Goal: Information Seeking & Learning: Find specific fact

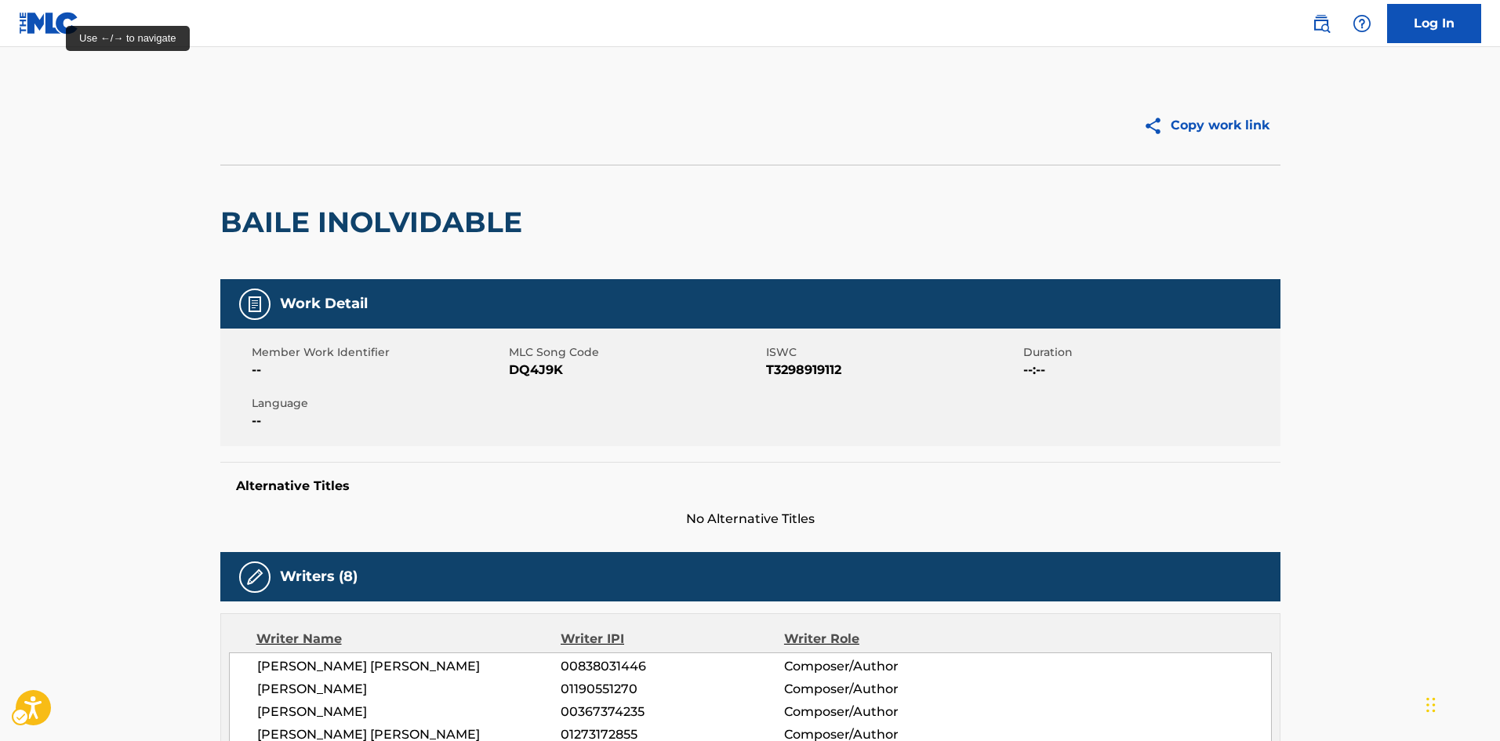
click at [1, 7] on nav "| Redirects to homepage Public Search Log In" at bounding box center [750, 23] width 1500 height 47
click at [50, 27] on img "Page Menu" at bounding box center [49, 23] width 60 height 23
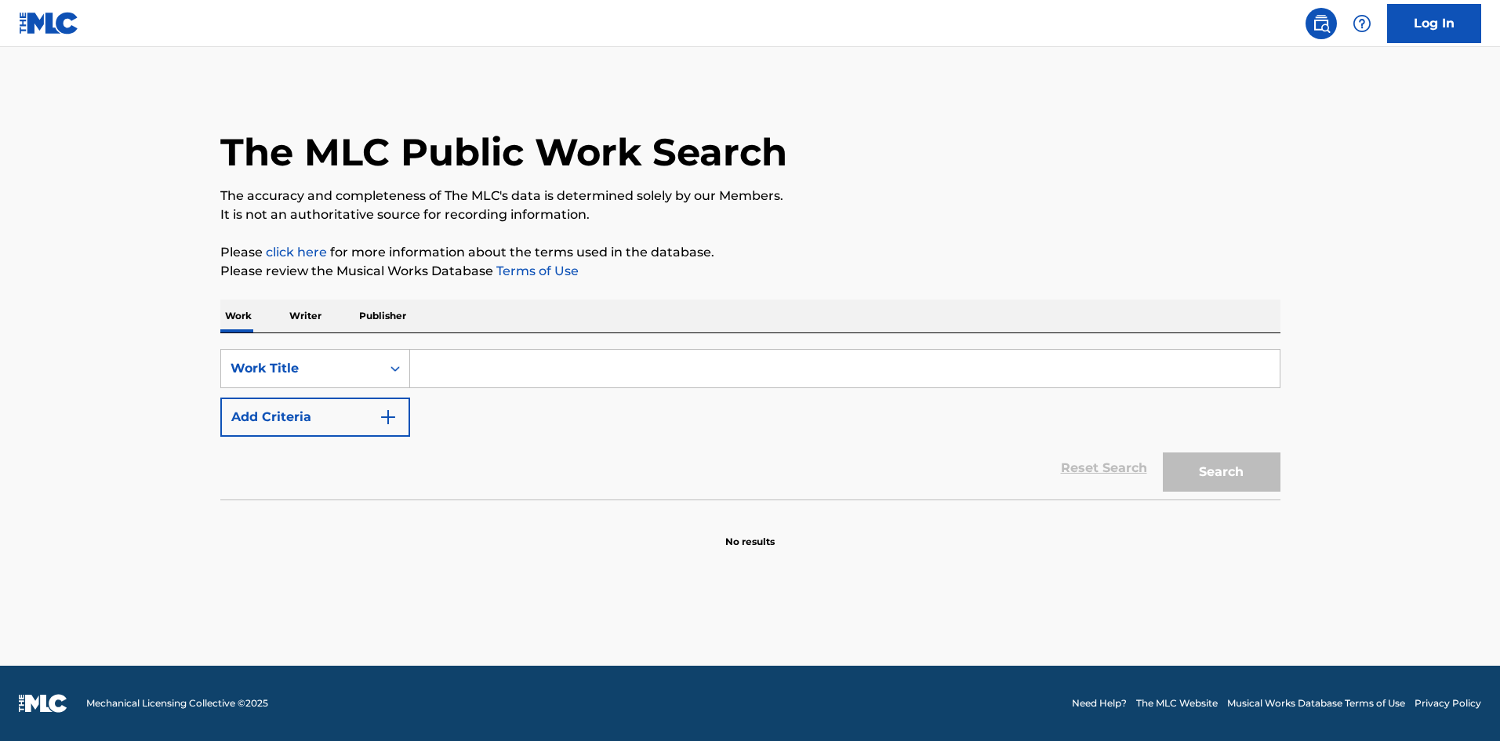
click at [501, 380] on input "Search Form" at bounding box center [845, 369] width 870 height 38
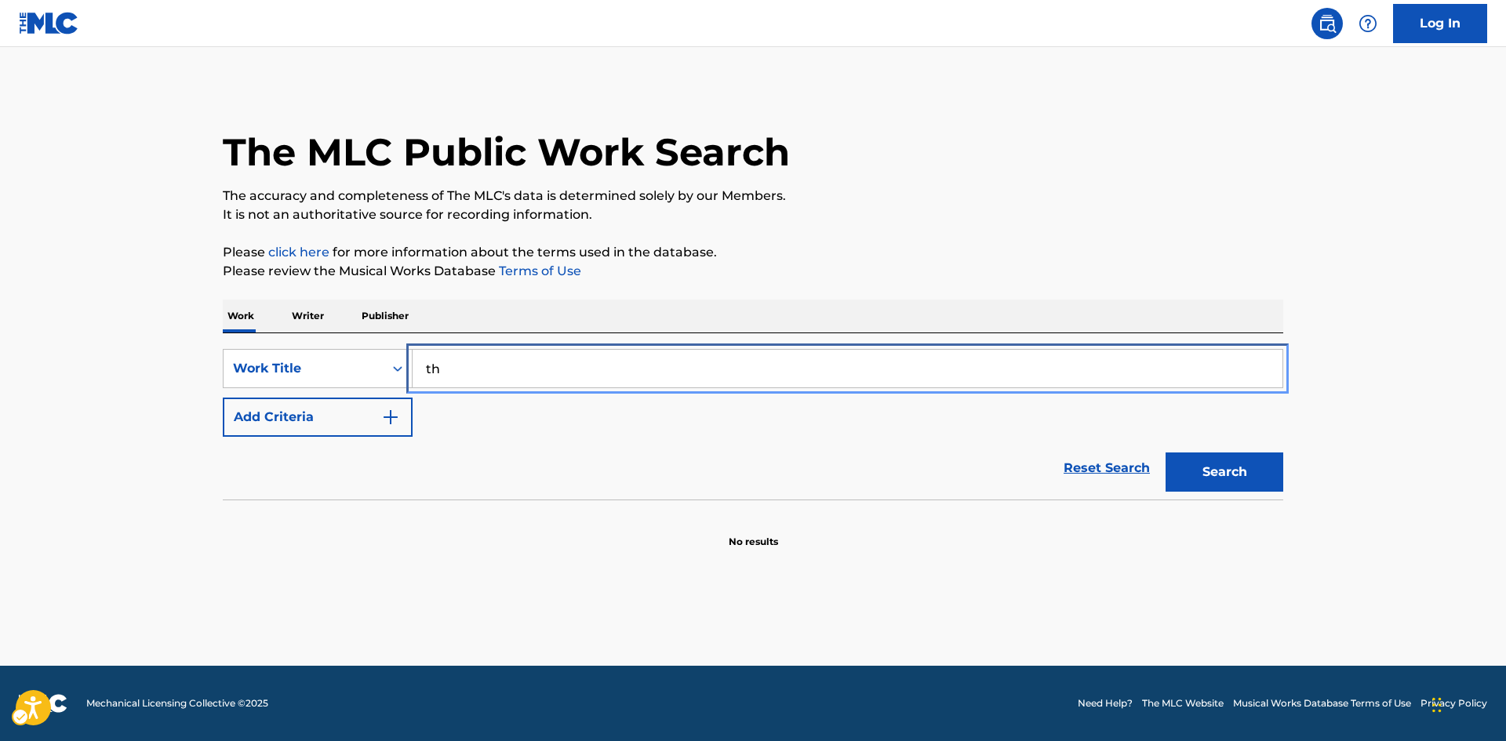
type input "t"
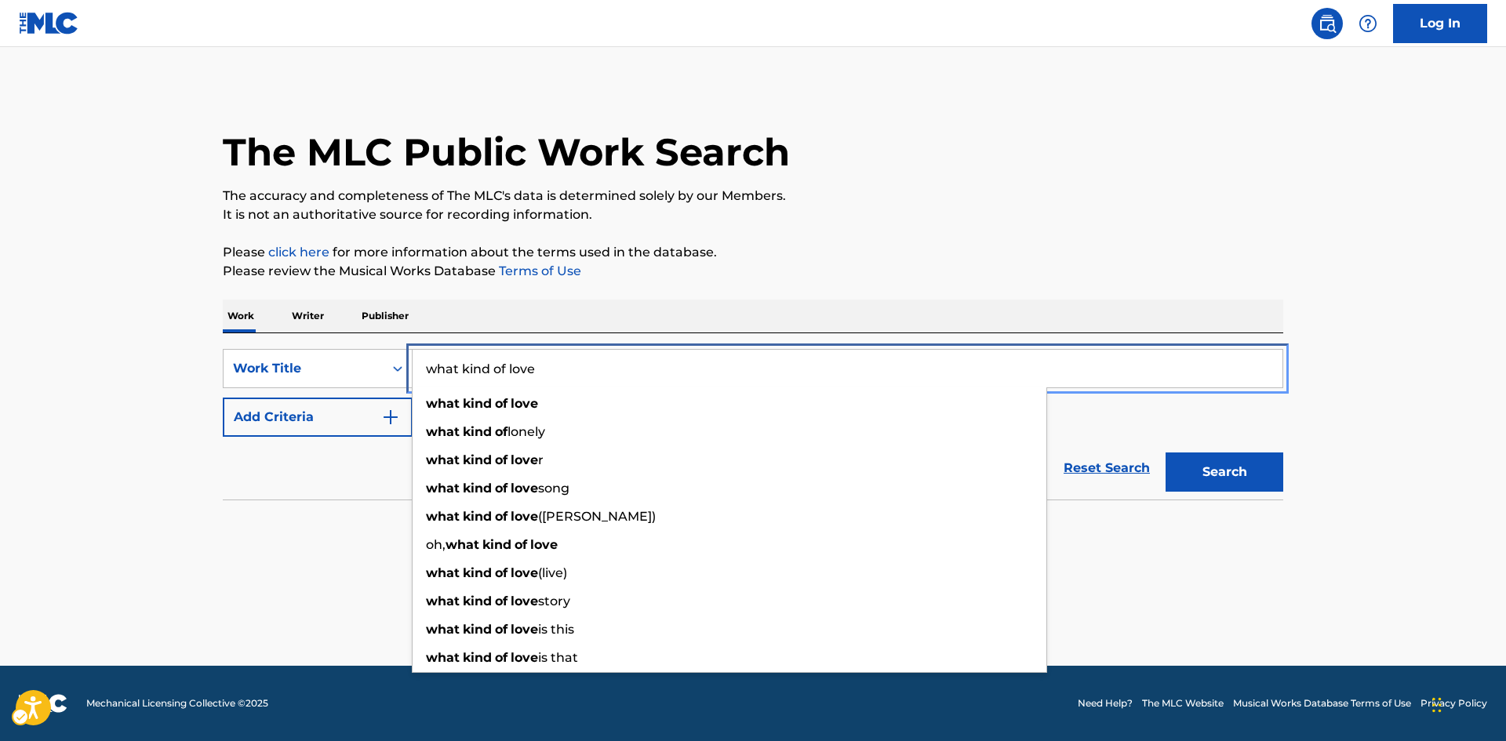
type input "what kind of love"
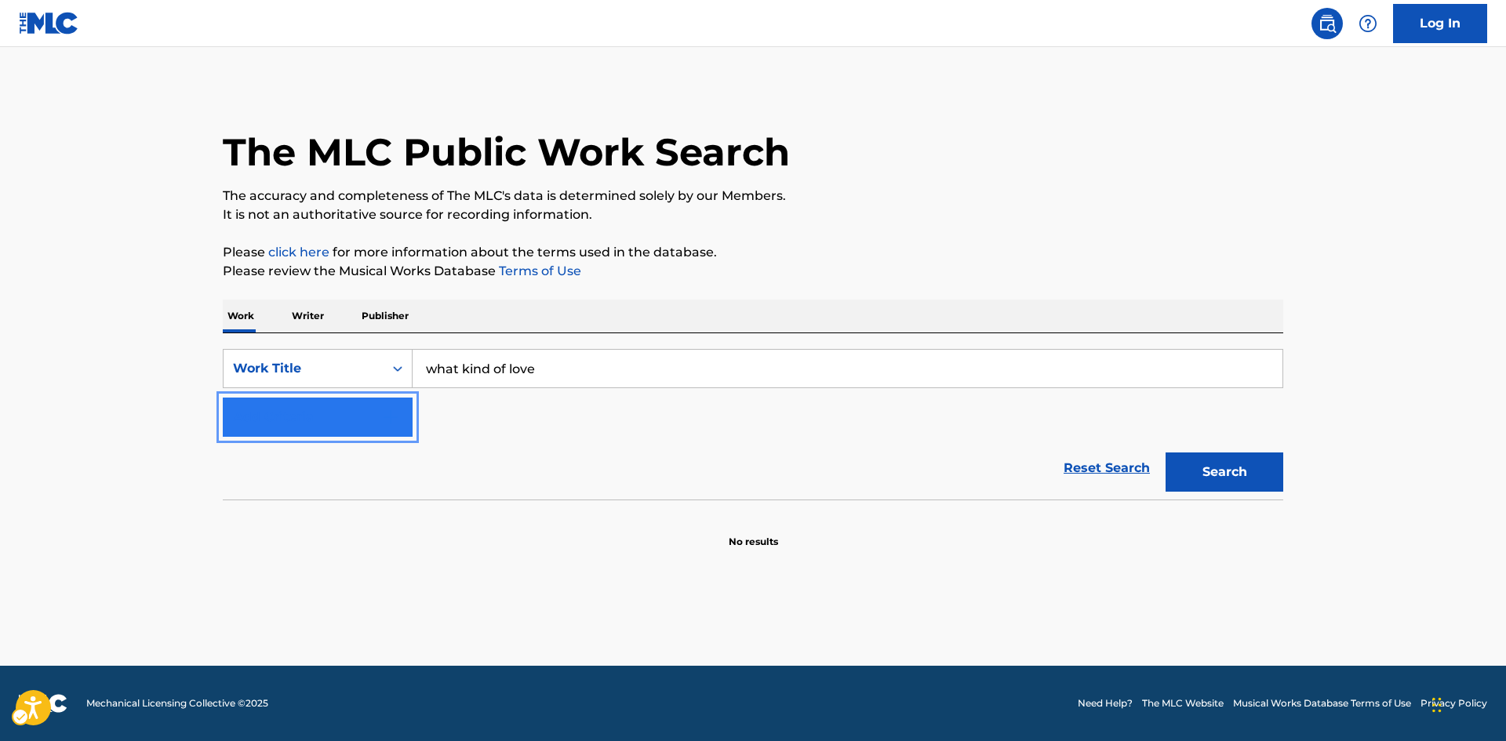
click at [223, 398] on button "Add Criteria" at bounding box center [318, 417] width 190 height 39
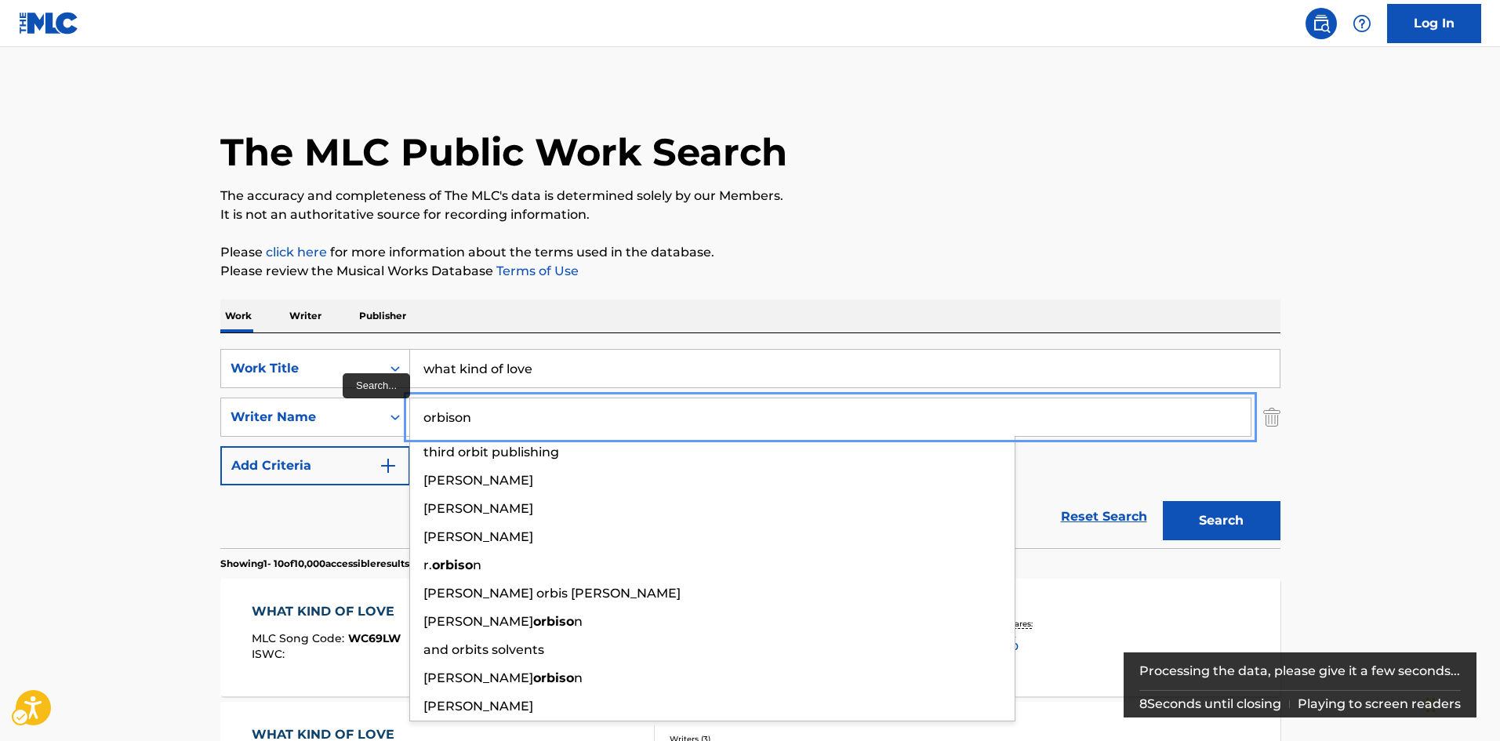
type input "orbison"
click at [220, 446] on button "Add Criteria" at bounding box center [315, 465] width 190 height 39
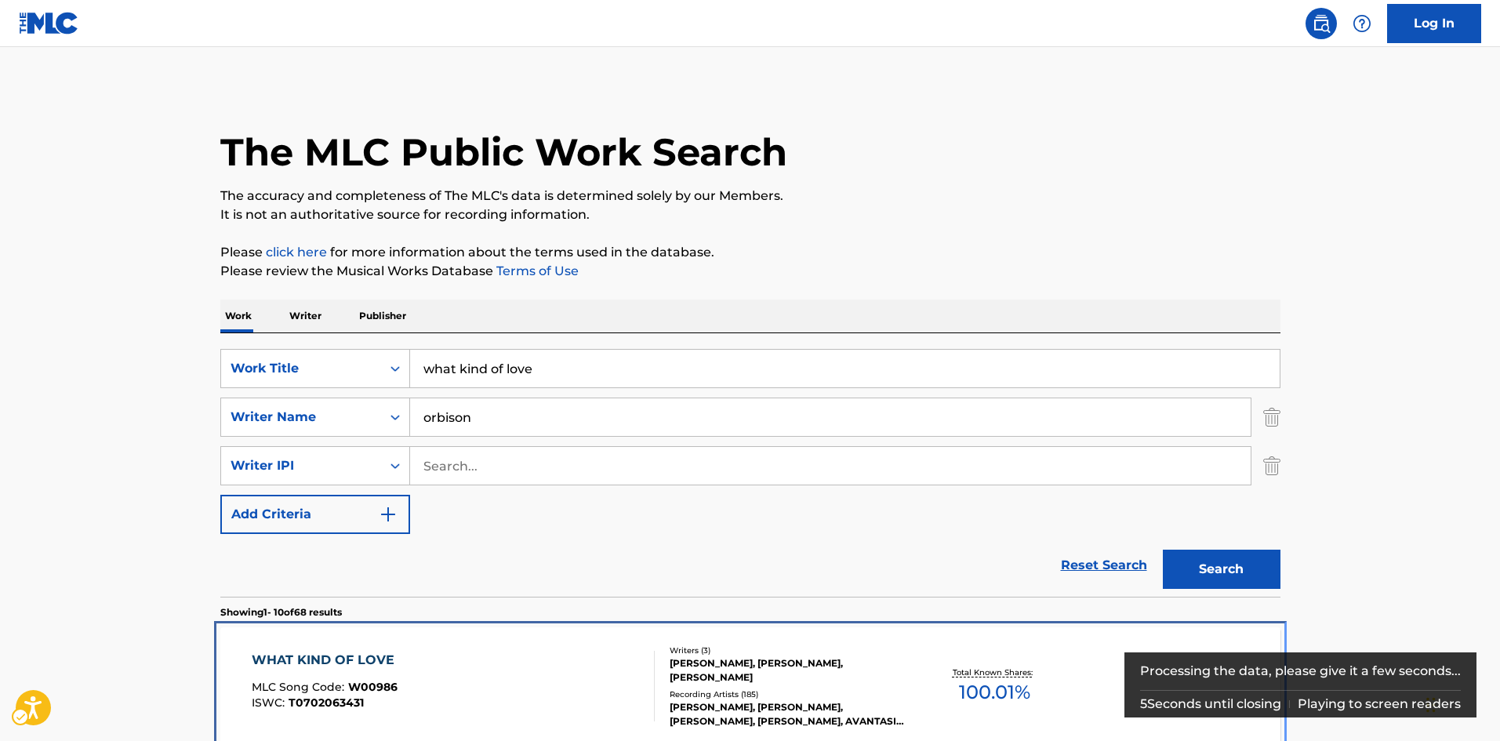
click at [849, 681] on div "ROY ORBISON, RODNEY CROWELL, WILL JENNINGS" at bounding box center [788, 670] width 237 height 28
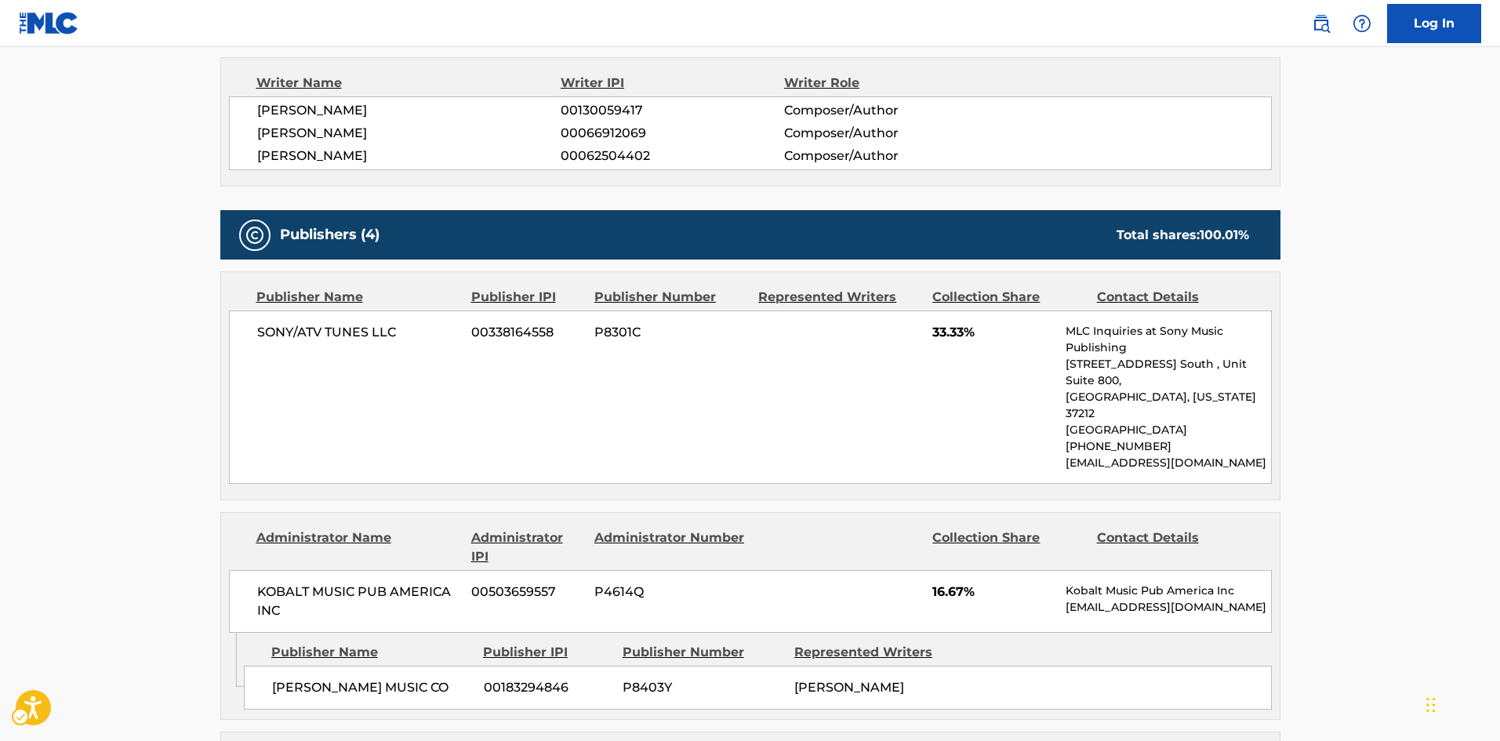
scroll to position [784, 0]
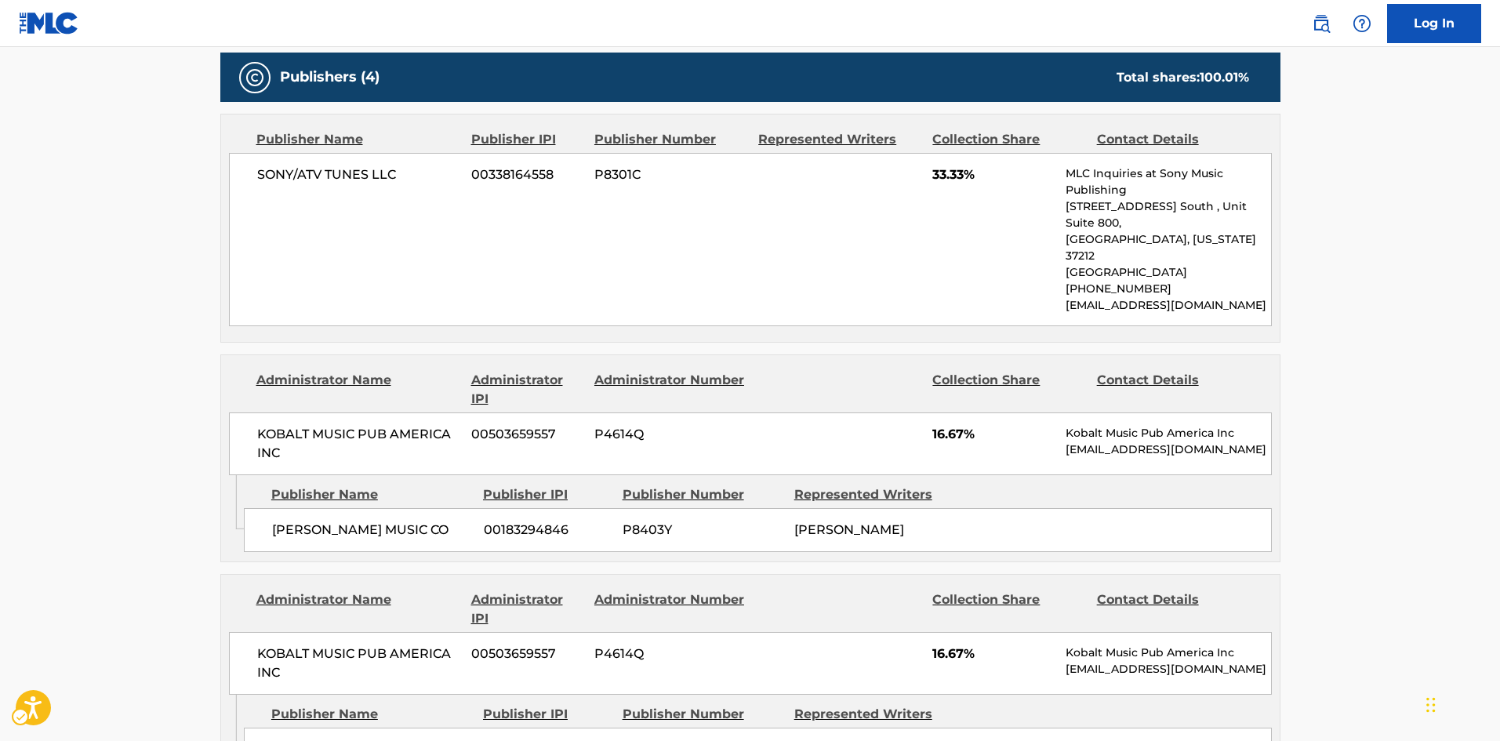
click at [1444, 221] on main "< Back to public search results Copy work link WHAT KIND OF LOVE Work Detail Me…" at bounding box center [750, 467] width 1500 height 2408
click at [1382, 340] on main "< Back to public search results Copy work link WHAT KIND OF LOVE Work Detail Me…" at bounding box center [750, 467] width 1500 height 2408
